Goal: Task Accomplishment & Management: Use online tool/utility

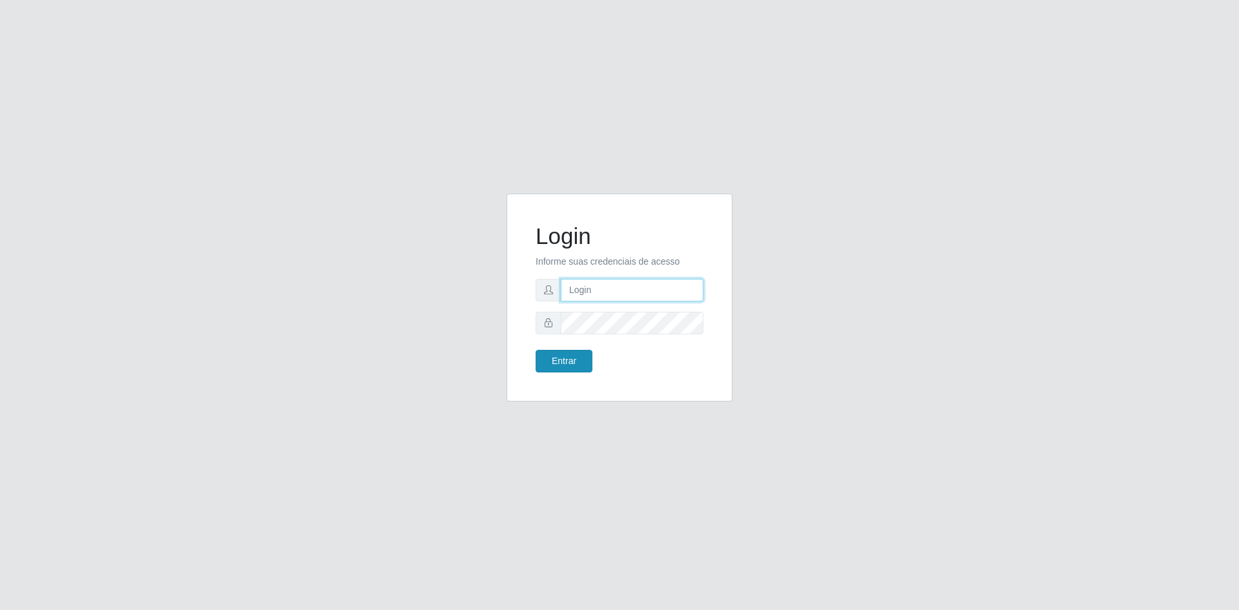
type input "[EMAIL_ADDRESS][DOMAIN_NAME]"
click at [566, 363] on button "Entrar" at bounding box center [564, 361] width 57 height 23
click at [576, 357] on button "Entrar" at bounding box center [564, 361] width 57 height 23
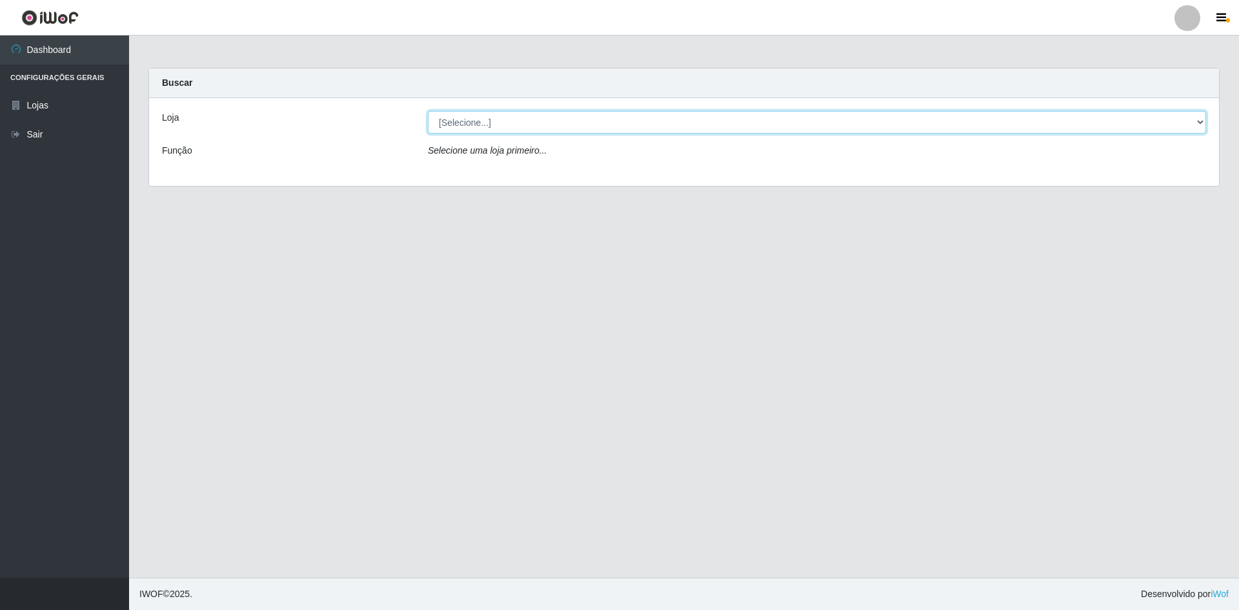
click at [481, 123] on select "[Selecione...] Hiper Queiroz - [GEOGRAPHIC_DATA] [GEOGRAPHIC_DATA] [GEOGRAPHIC_…" at bounding box center [817, 122] width 779 height 23
select select "517"
click at [428, 111] on select "[Selecione...] Hiper Queiroz - [GEOGRAPHIC_DATA] [GEOGRAPHIC_DATA] [GEOGRAPHIC_…" at bounding box center [817, 122] width 779 height 23
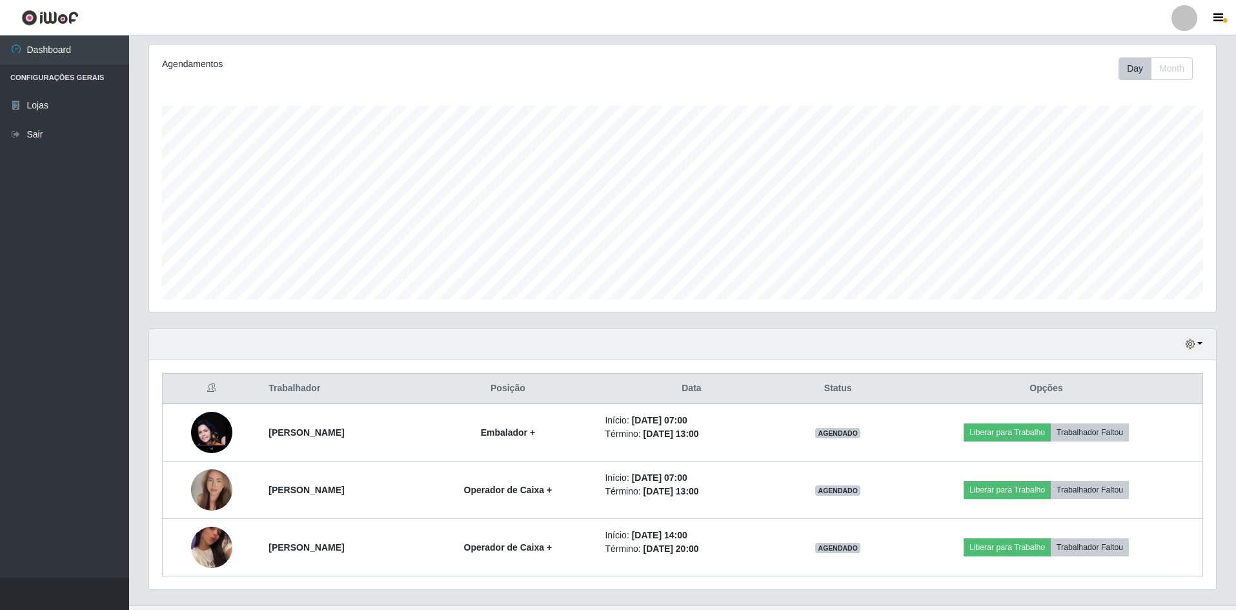
scroll to position [190, 0]
